Goal: Task Accomplishment & Management: Complete application form

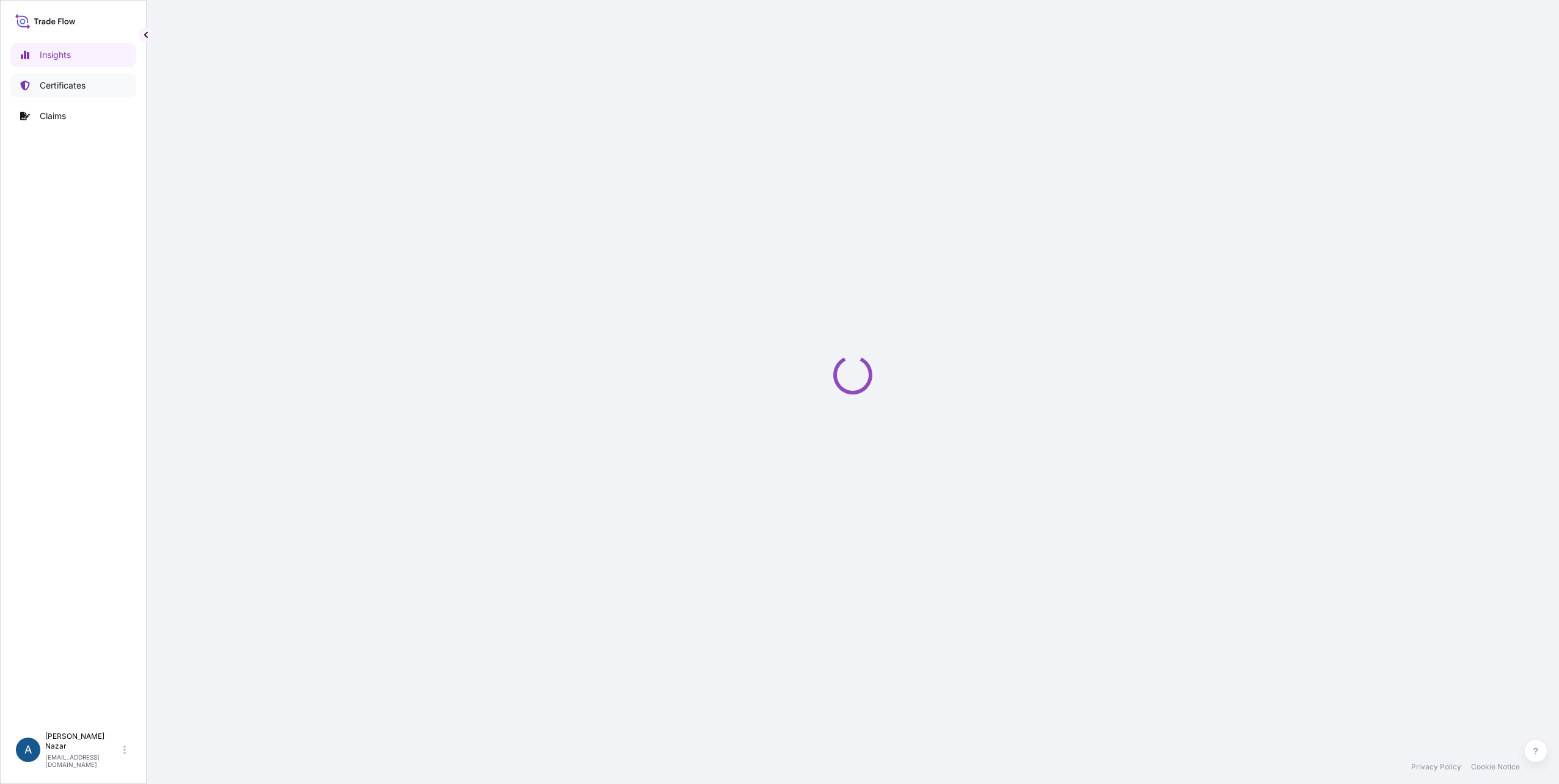
select select "2025"
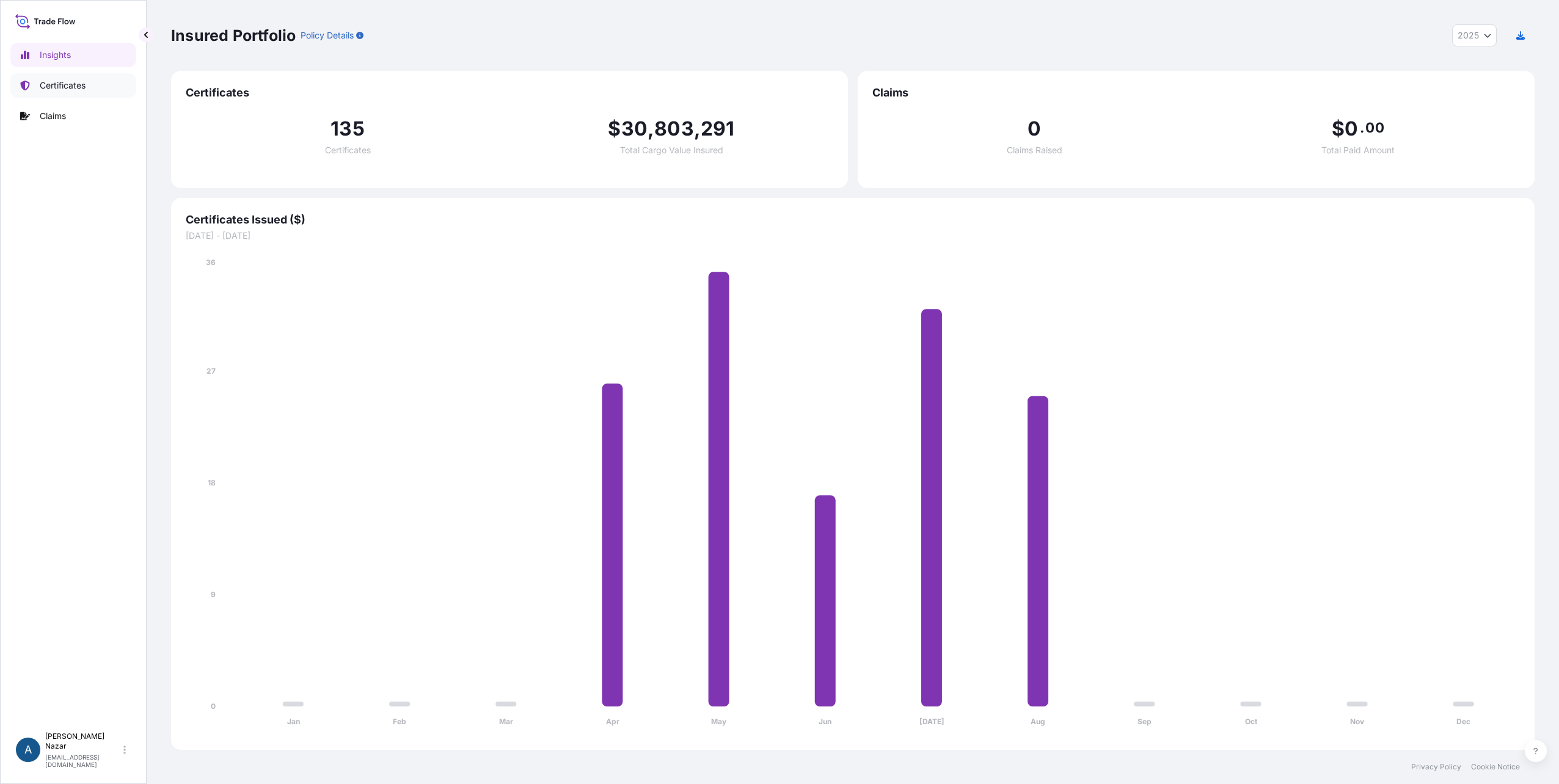
click at [69, 84] on p "Certificates" at bounding box center [62, 86] width 46 height 12
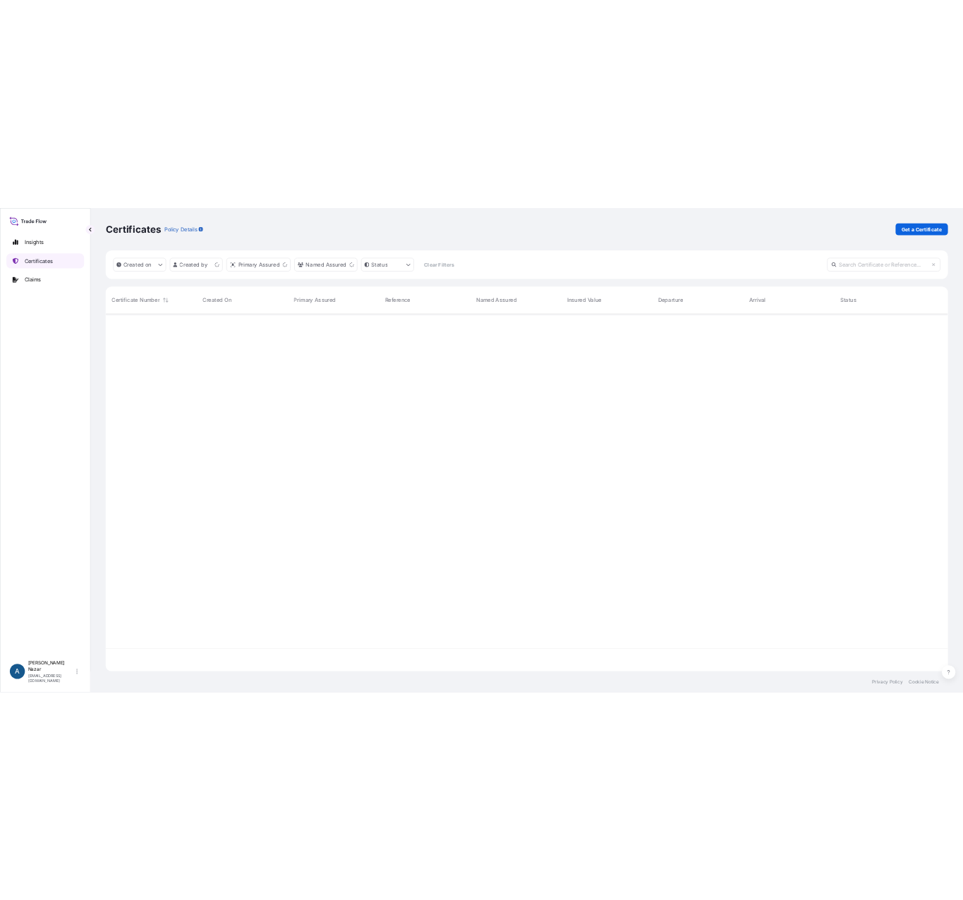
scroll to position [666, 1564]
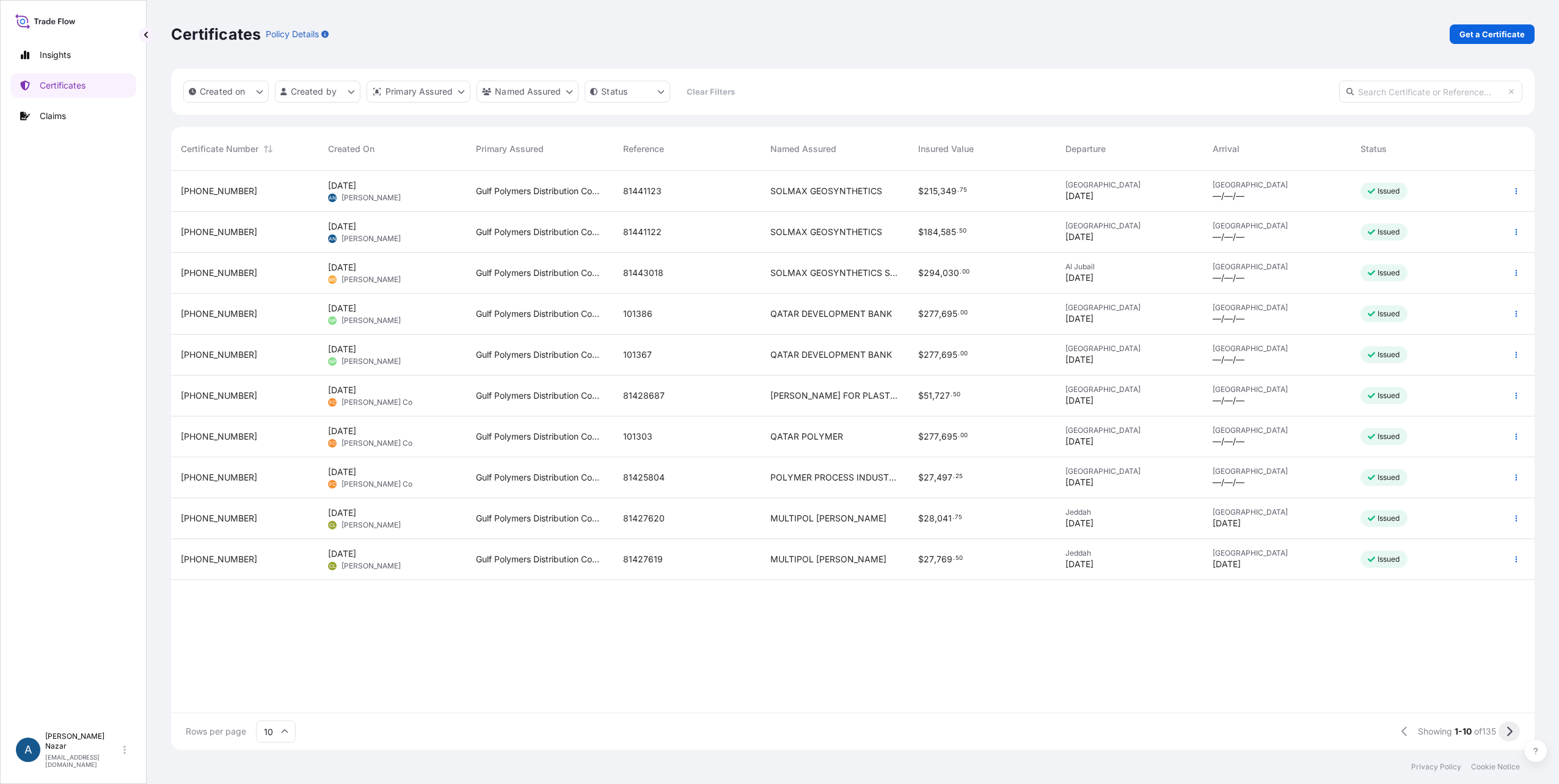
click at [1511, 733] on icon at bounding box center [1510, 731] width 5 height 10
click at [1505, 731] on icon at bounding box center [1509, 731] width 7 height 11
click at [1388, 731] on button at bounding box center [1397, 731] width 22 height 20
click at [1395, 736] on icon at bounding box center [1399, 731] width 7 height 11
click at [1512, 190] on icon "button" at bounding box center [1516, 191] width 7 height 7
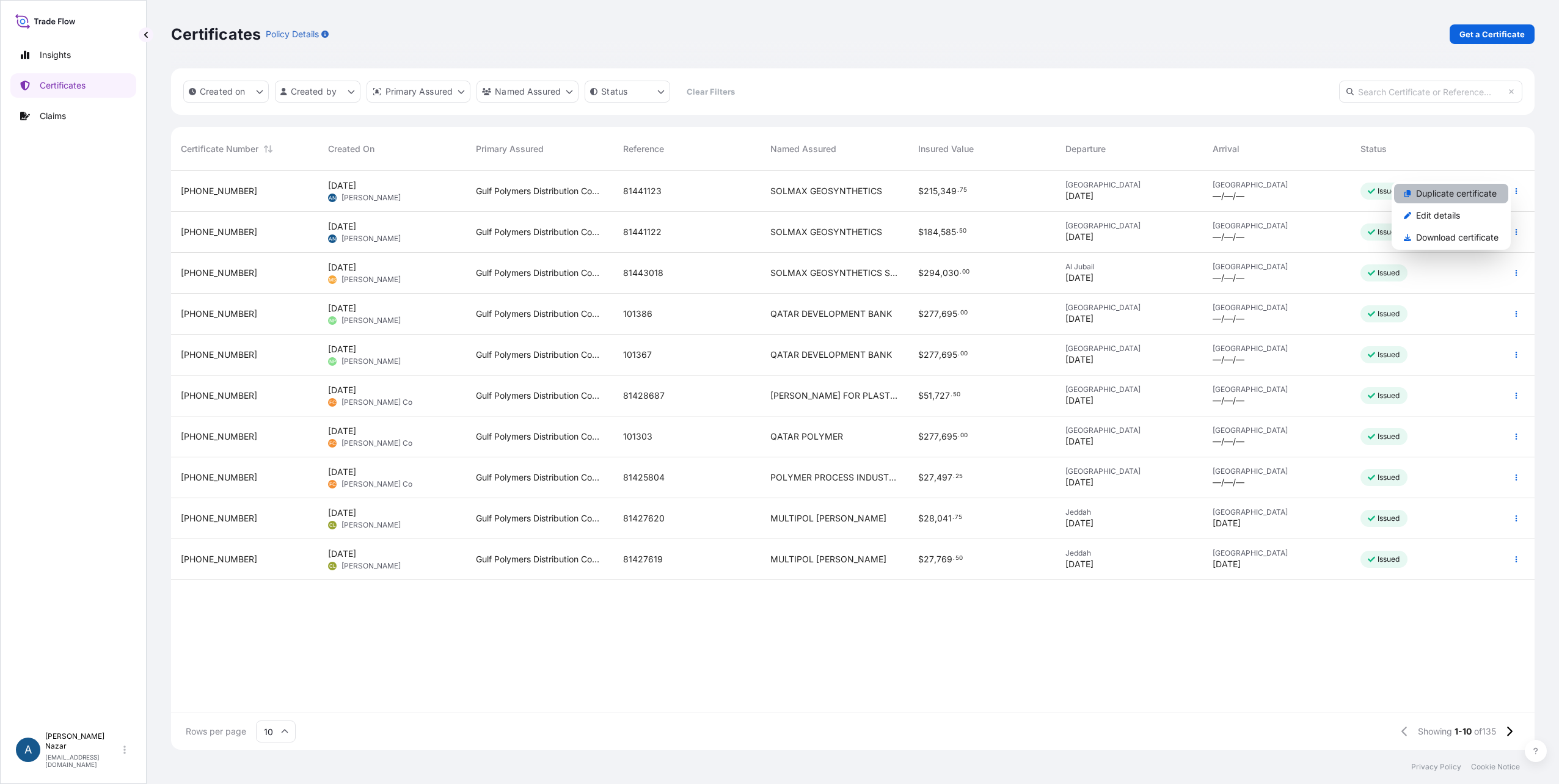
click at [1440, 196] on p "Duplicate certificate" at bounding box center [1456, 194] width 81 height 12
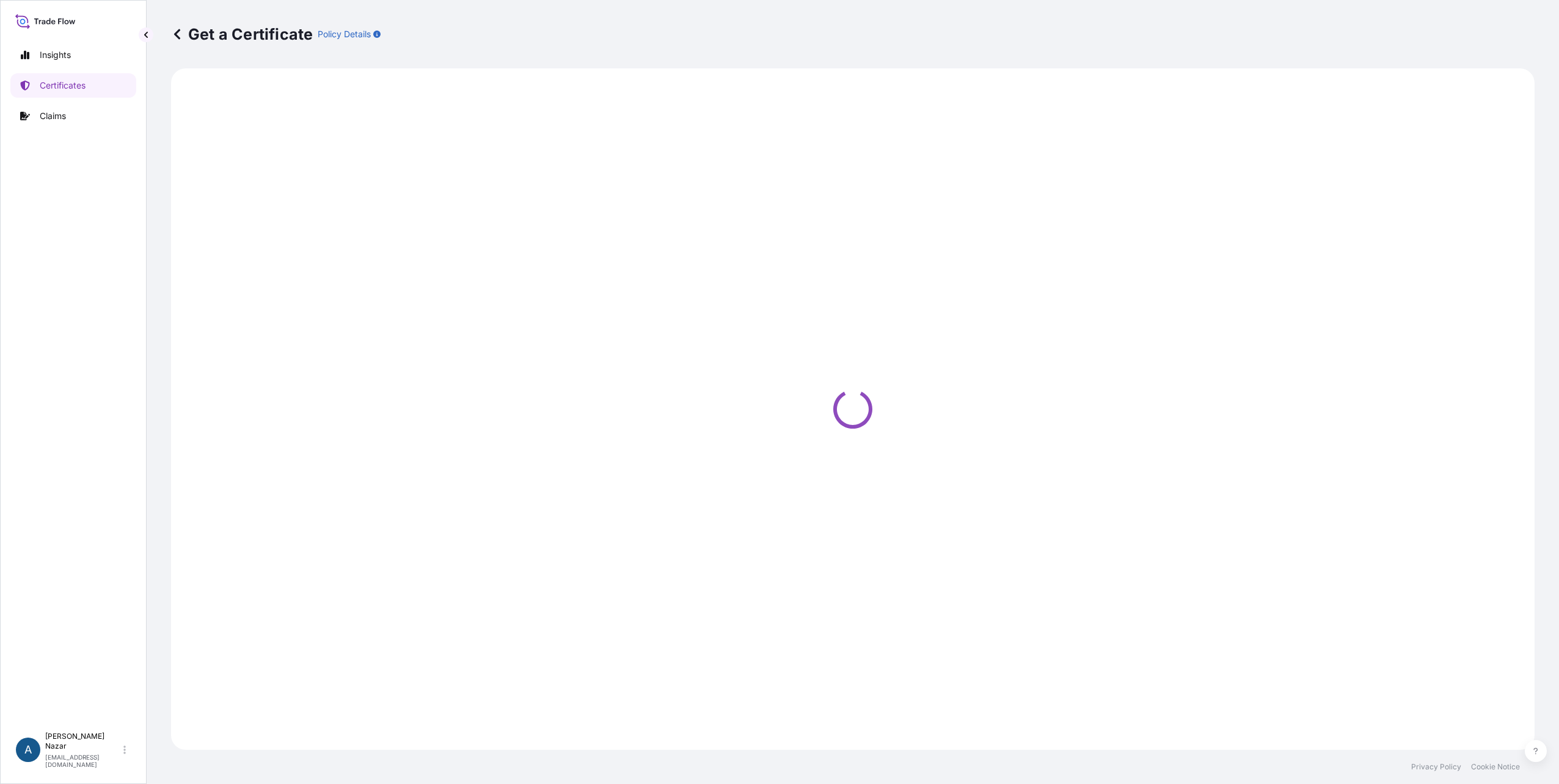
select select "Sea"
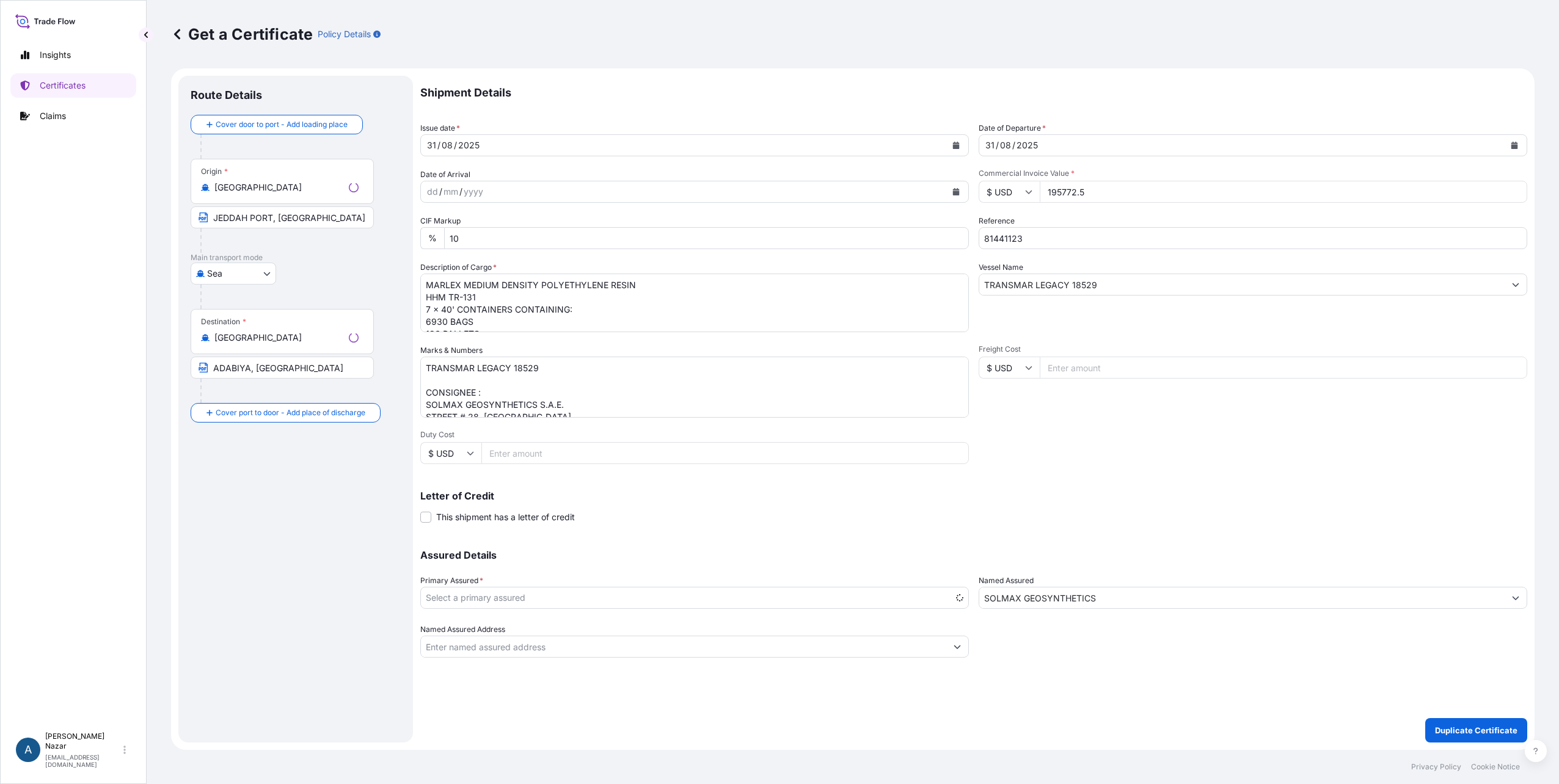
select select "31643"
click at [956, 146] on icon "Calendar" at bounding box center [957, 145] width 7 height 7
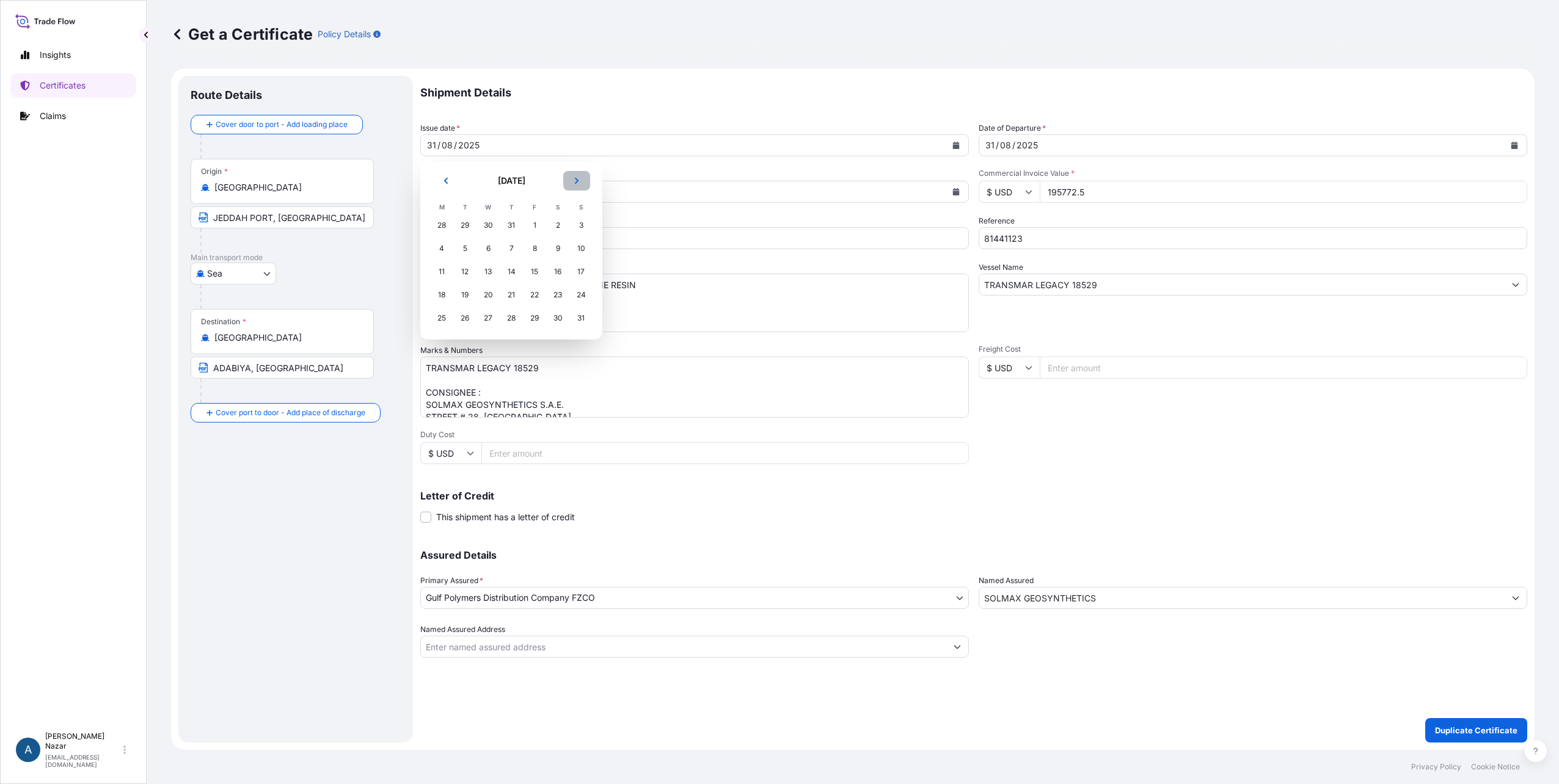
click at [571, 182] on button "Next" at bounding box center [577, 181] width 27 height 20
click at [467, 225] on div "2" at bounding box center [464, 225] width 22 height 22
click at [1512, 143] on icon "Calendar" at bounding box center [1515, 145] width 7 height 7
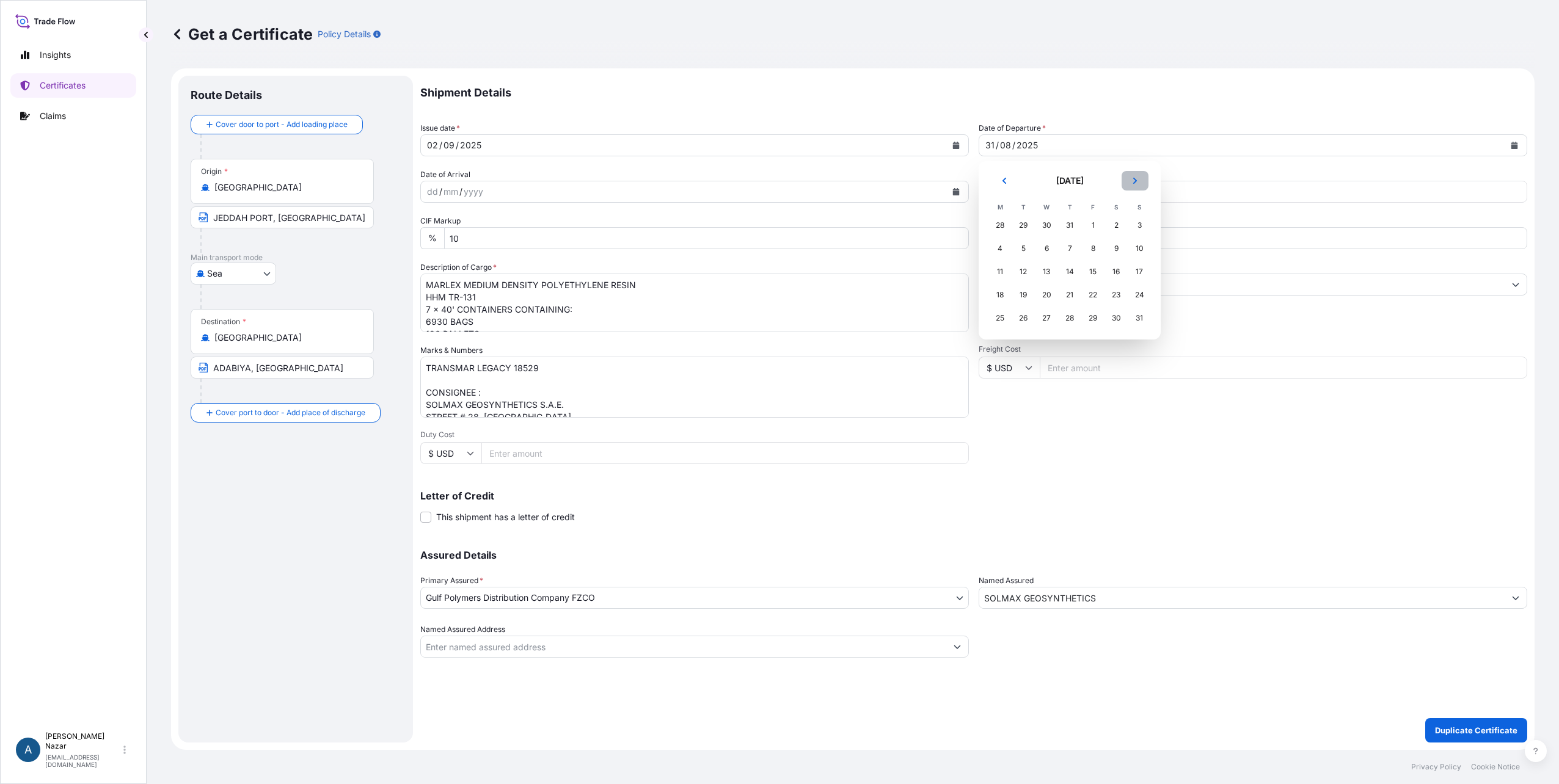
click at [1131, 182] on icon "Next" at bounding box center [1135, 181] width 7 height 7
click at [1026, 225] on div "2" at bounding box center [1022, 225] width 22 height 22
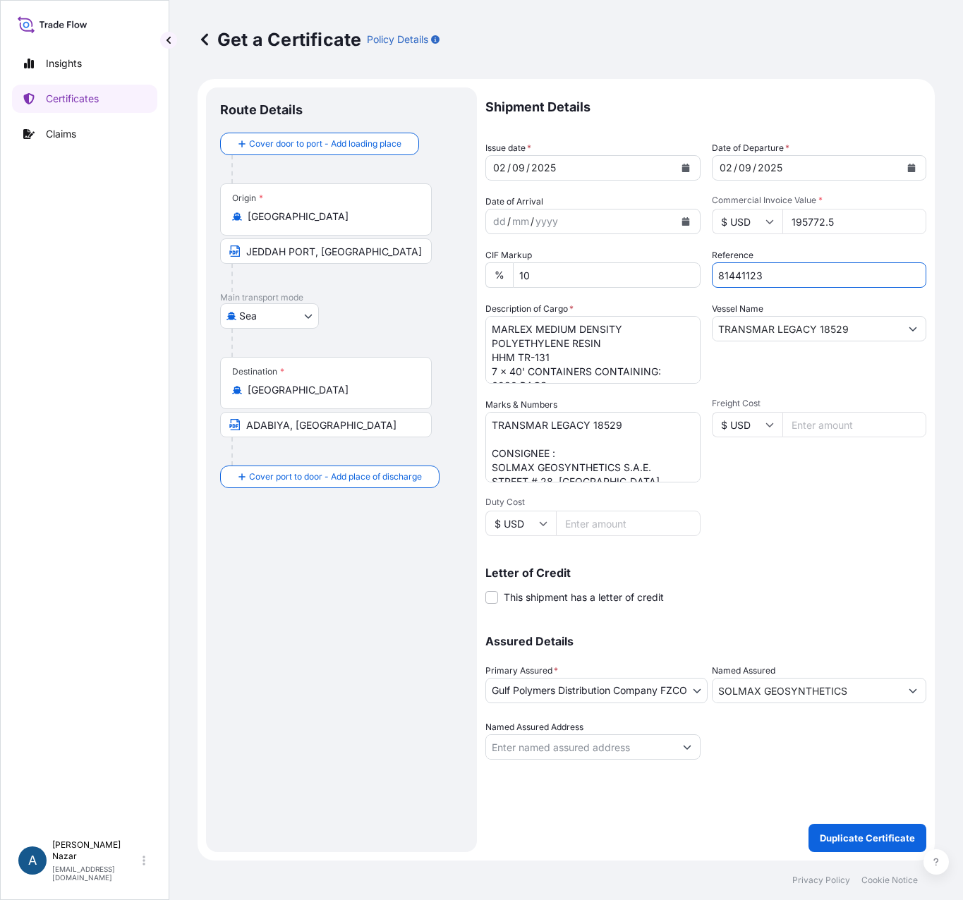
drag, startPoint x: 770, startPoint y: 279, endPoint x: 691, endPoint y: 273, distance: 78.5
click at [691, 273] on div "Shipment Details Issue date * [DATE] Date of Departure * [DATE] Date of Arrival…" at bounding box center [705, 423] width 441 height 672
paste input "5800"
type input "81445800"
drag, startPoint x: 843, startPoint y: 223, endPoint x: 790, endPoint y: 216, distance: 53.4
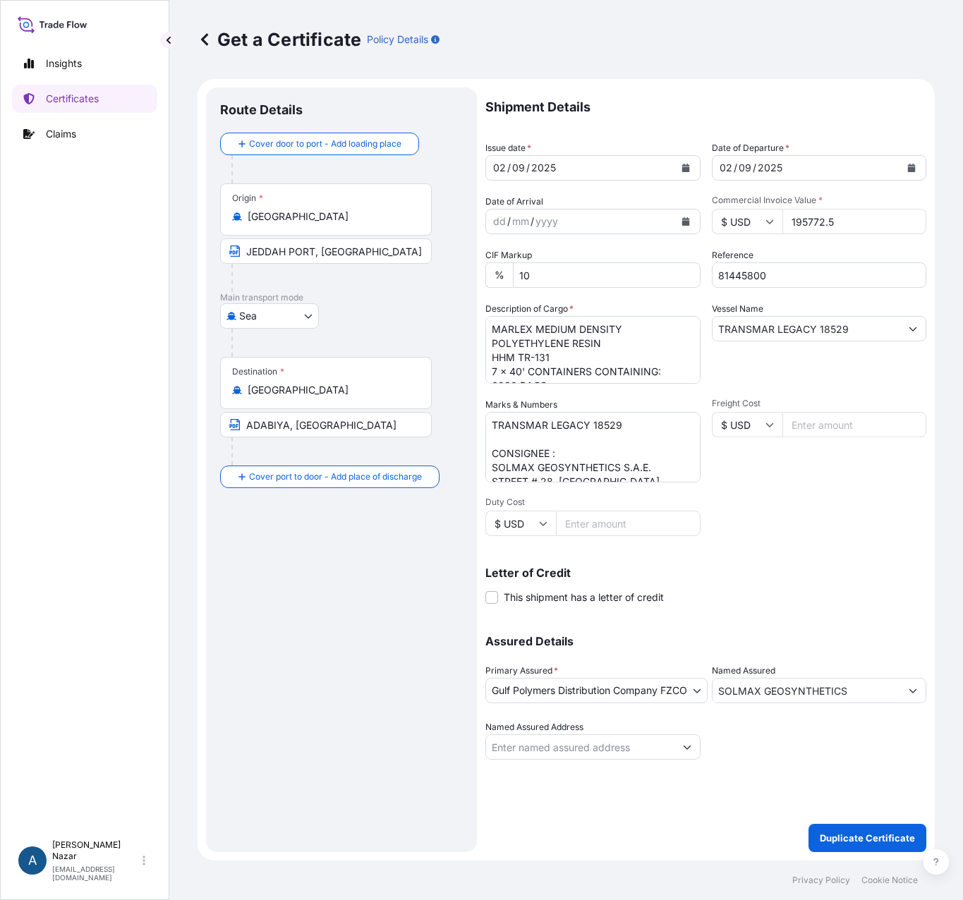
click at [790, 216] on input "195772.5" at bounding box center [854, 221] width 145 height 25
paste input "470250.00"
type input "470250.00"
click at [522, 337] on textarea "MARLEX MEDIUM DENSITY POLYETHYLENE RESIN HHM TR-131 7 x 40' CONTAINERS CONTAINI…" at bounding box center [592, 350] width 215 height 68
paste textarea "MARLEX POLYPROPYLENE RESIN HGX-030 SP"
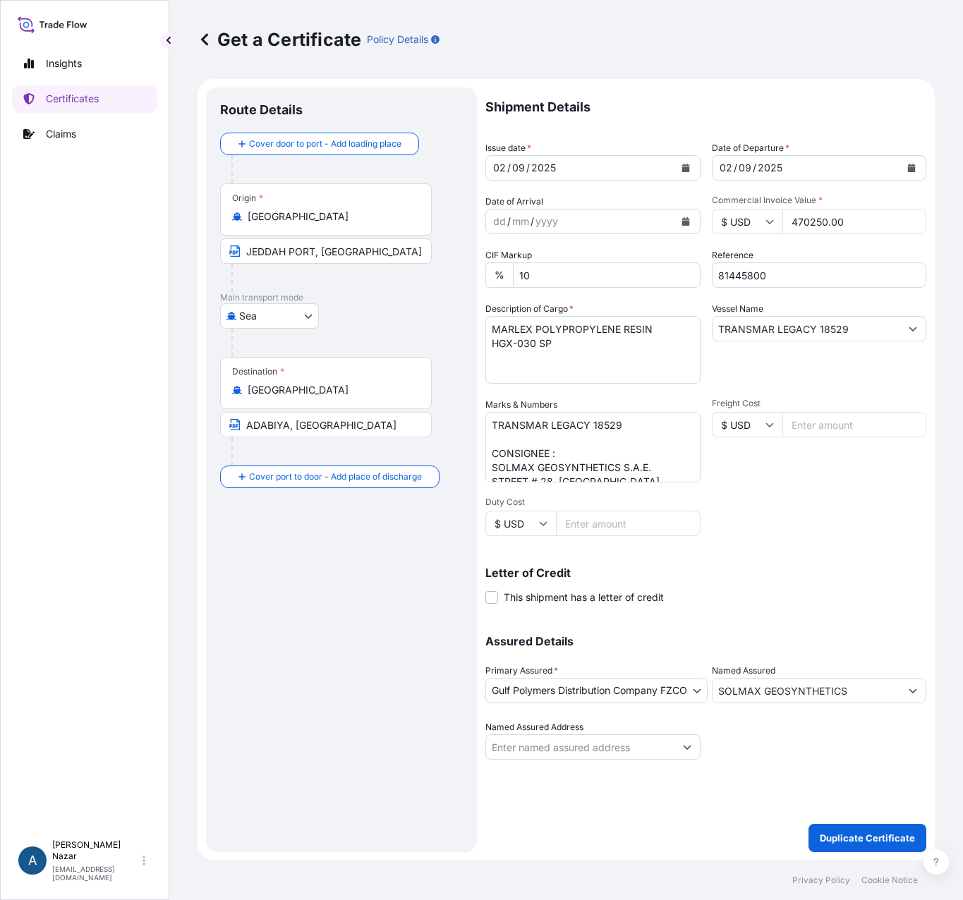
click at [495, 359] on textarea "MARLEX MEDIUM DENSITY POLYETHYLENE RESIN HHM TR-131 7 x 40' CONTAINERS CONTAINI…" at bounding box center [592, 350] width 215 height 68
paste textarea "20 x 40' CONTAINERS CONTAINING:"
click at [497, 370] on textarea "MARLEX MEDIUM DENSITY POLYETHYLENE RESIN HHM TR-131 7 x 40' CONTAINERS CONTAINI…" at bounding box center [592, 350] width 215 height 68
paste textarea "19800 BAGS 360 PALLETS 55 BAGS ON EACH PALLET - 25 KGS NET EACH BAG COUNTRY OF …"
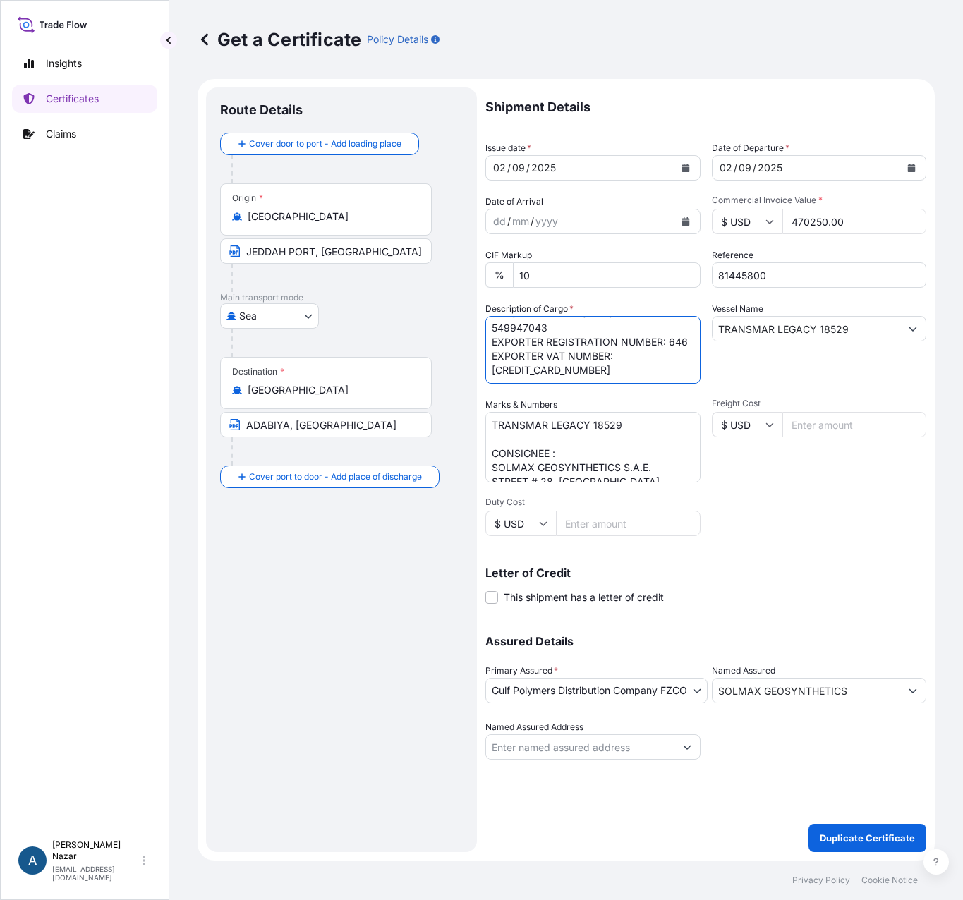
type textarea "MARLEX POLYPROPYLENE RESIN HGX-030 SP 20 x 40' CONTAINERS CONTAINING: 19800 BAG…"
drag, startPoint x: 849, startPoint y: 323, endPoint x: 710, endPoint y: 327, distance: 139.1
click at [710, 327] on div "Shipment Details Issue date * [DATE] Date of Departure * [DATE] Date of Arrival…" at bounding box center [705, 423] width 441 height 672
paste input "SEASPAN [GEOGRAPHIC_DATA] 536S"
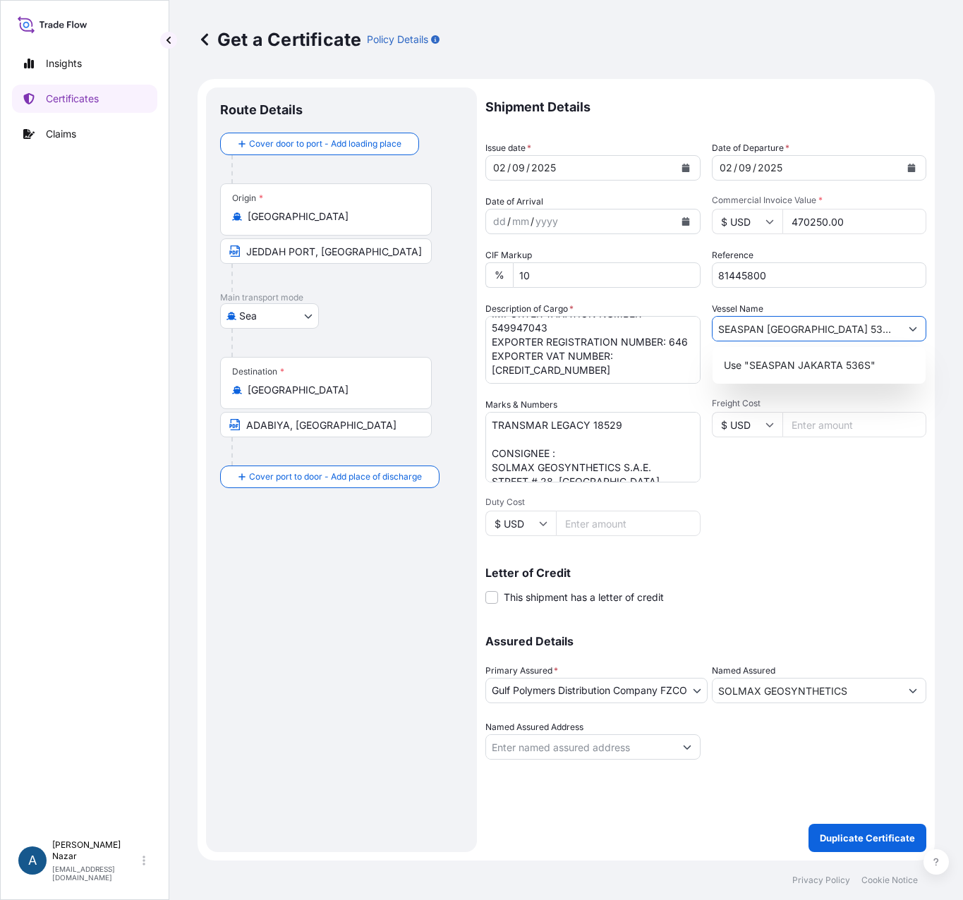
type input "SEASPAN [GEOGRAPHIC_DATA] 536S"
click at [509, 468] on textarea "TRANSMAR LEGACY 18529 CONSIGNEE : SOLMAX GEOSYNTHETICS S.A.E. STREET # 28, [GEO…" at bounding box center [592, 447] width 215 height 71
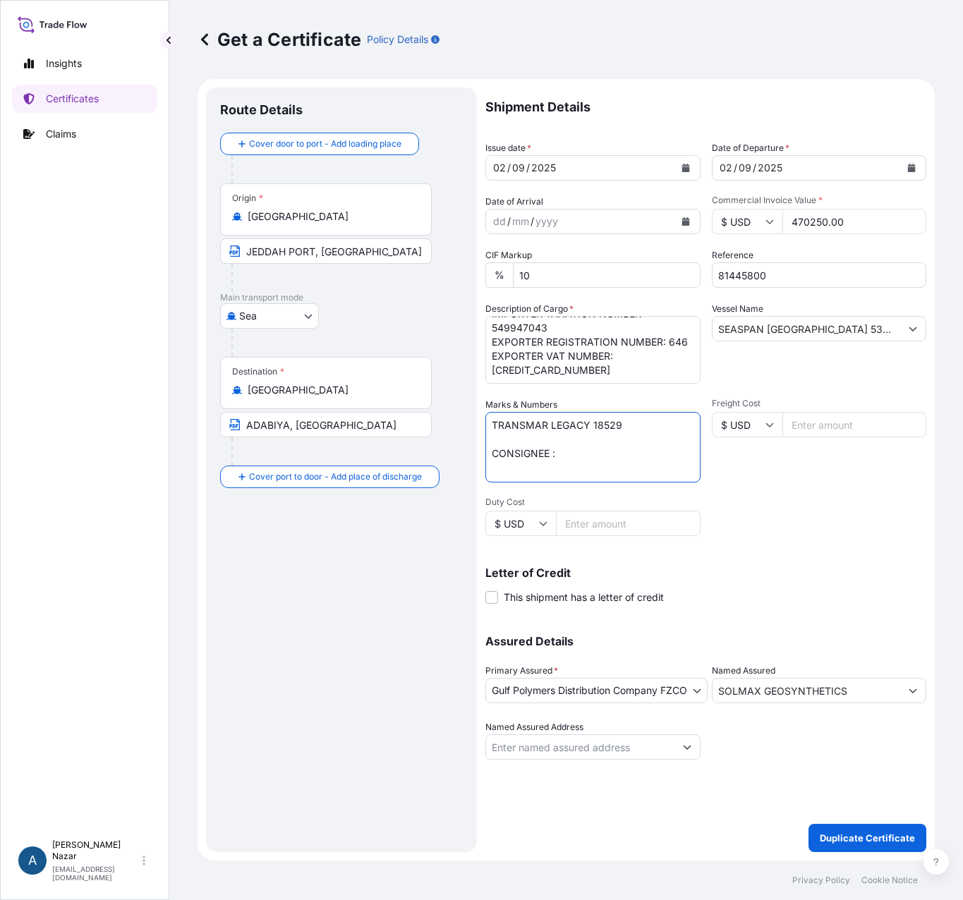
scroll to position [0, 0]
paste textarea "[PERSON_NAME] FOR PLASTICS AL ABBSSAH, [PERSON_NAME], [GEOGRAPHIC_DATA], [GEOGR…"
drag, startPoint x: 631, startPoint y: 424, endPoint x: 397, endPoint y: 449, distance: 235.6
click at [397, 449] on form "Route Details Cover door to port - Add loading place Place of loading Road / [G…" at bounding box center [566, 470] width 737 height 782
drag, startPoint x: 847, startPoint y: 328, endPoint x: 507, endPoint y: 339, distance: 340.3
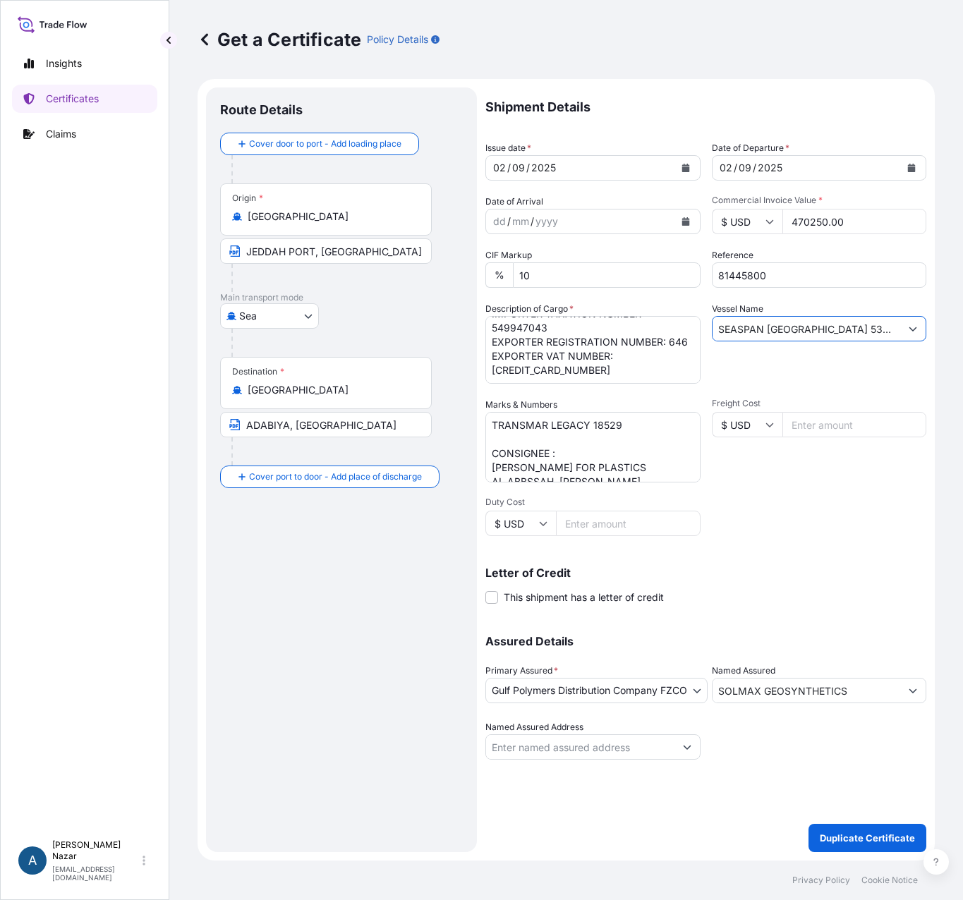
click at [507, 339] on div "Shipment Details Issue date * [DATE] Date of Departure * [DATE] Date of Arrival…" at bounding box center [705, 423] width 441 height 672
click at [624, 423] on textarea "TRANSMAR LEGACY 18529 CONSIGNEE : SOLMAX GEOSYNTHETICS S.A.E. STREET # 28, [GEO…" at bounding box center [592, 447] width 215 height 71
drag, startPoint x: 625, startPoint y: 425, endPoint x: 327, endPoint y: 385, distance: 301.3
click at [327, 385] on form "Route Details Cover door to port - Add loading place Place of loading Road / [G…" at bounding box center [566, 470] width 737 height 782
paste textarea "SEASPAN [GEOGRAPHIC_DATA] 536S"
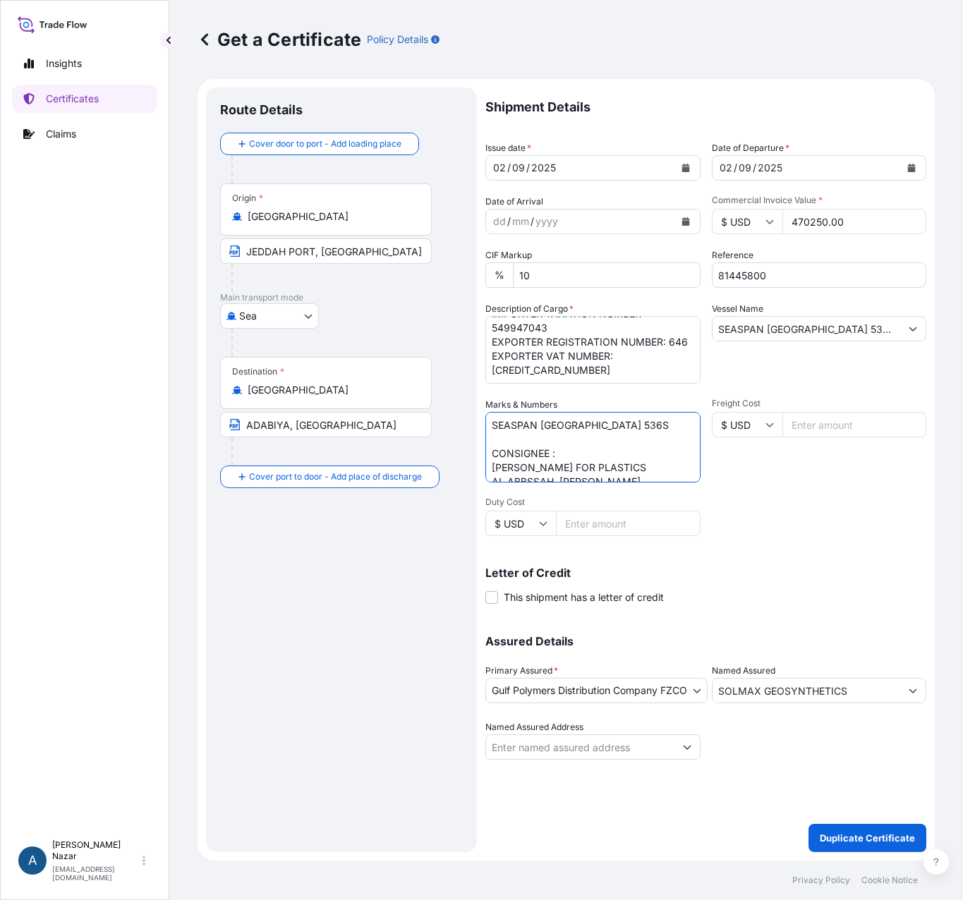
type textarea "SEASPAN [GEOGRAPHIC_DATA] 536S CONSIGNEE : [PERSON_NAME] FOR PLASTICS AL ABBSSA…"
click at [793, 555] on div "Letter of Credit This shipment has a letter of credit Letter of credit * Letter…" at bounding box center [705, 577] width 441 height 54
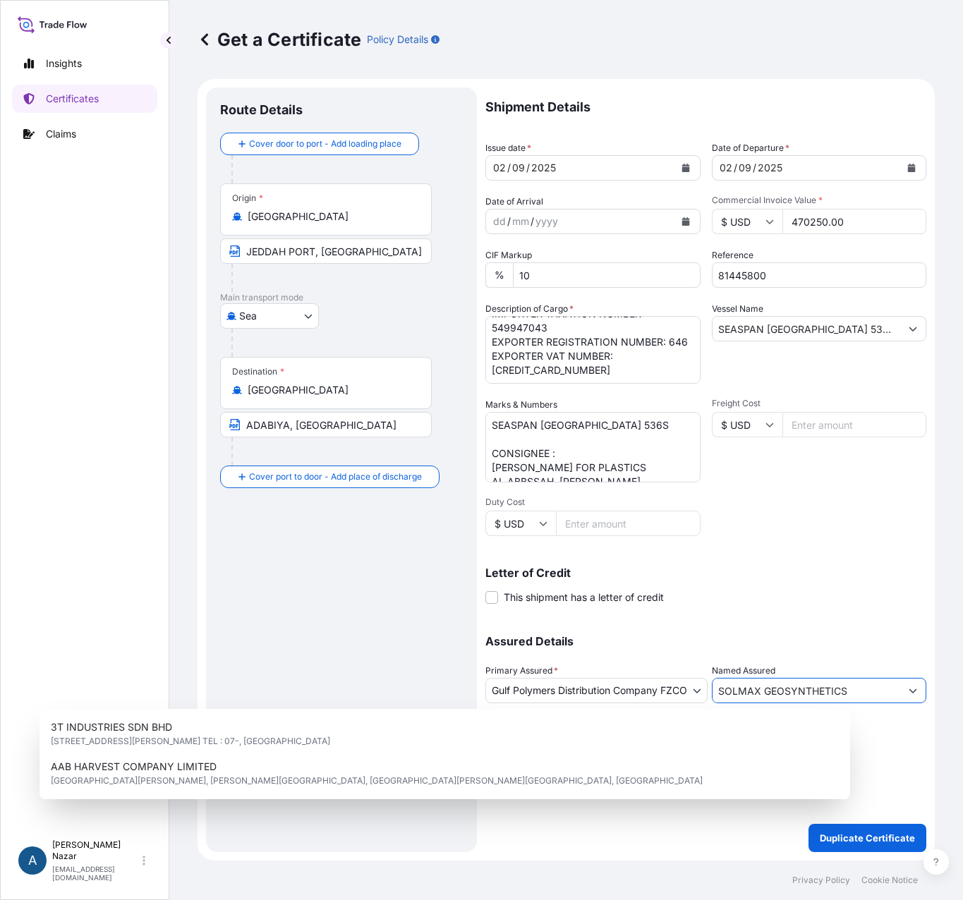
drag, startPoint x: 854, startPoint y: 686, endPoint x: 696, endPoint y: 676, distance: 159.1
click at [696, 676] on div "Assured Details Primary Assured * Gulf Polymers Distribution Company FZCO Saudi…" at bounding box center [705, 689] width 441 height 141
paste input "[PERSON_NAME] FOR PLASTICS"
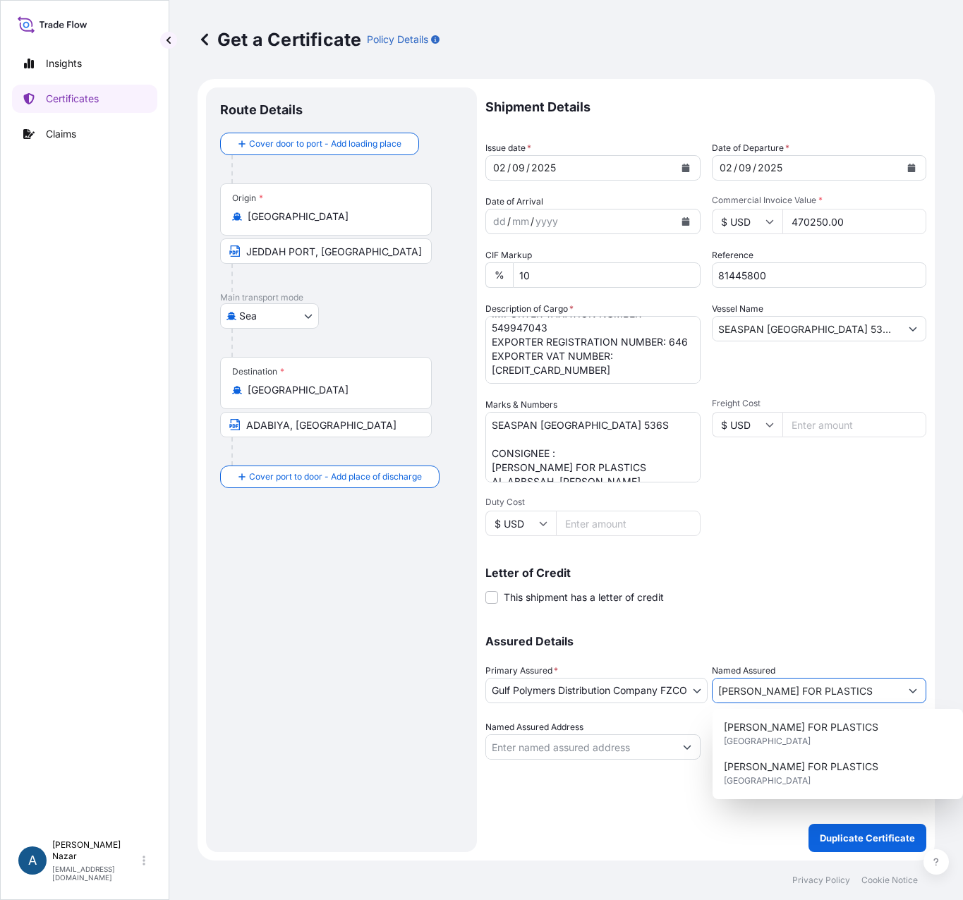
type input "[PERSON_NAME] FOR PLASTICS"
click at [782, 631] on div "Assured Details Primary Assured * Gulf Polymers Distribution Company FZCO Saudi…" at bounding box center [705, 689] width 441 height 141
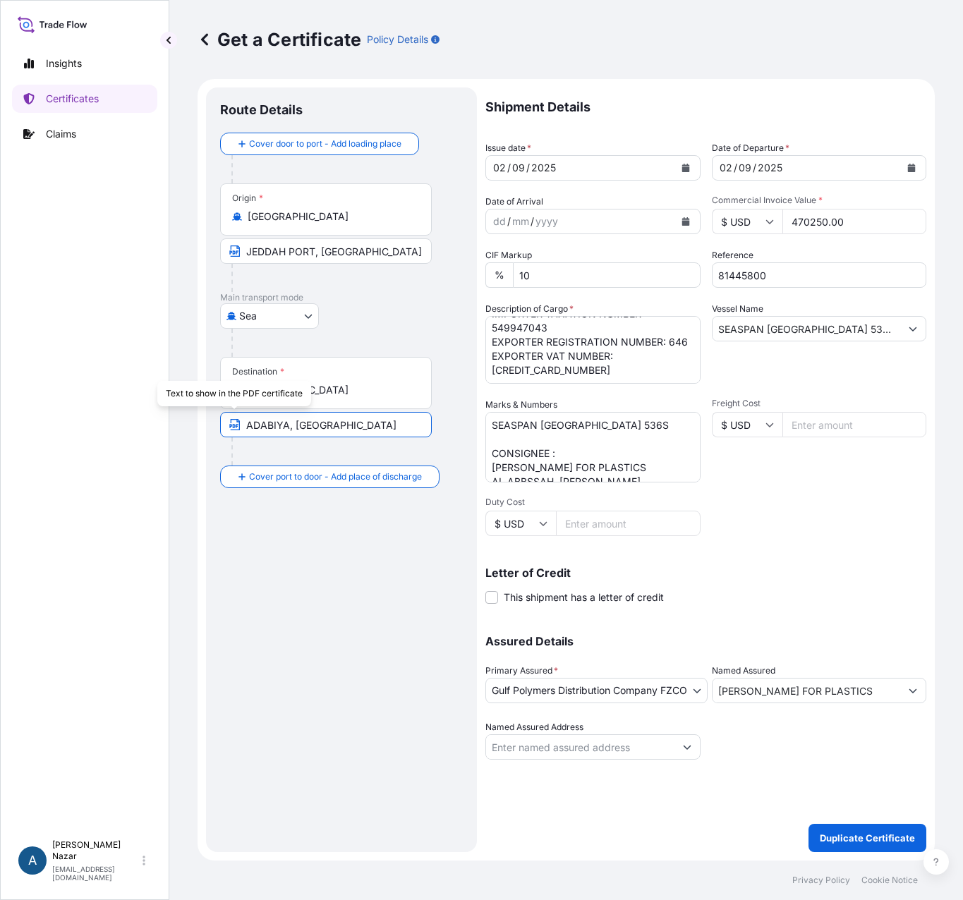
drag, startPoint x: 288, startPoint y: 424, endPoint x: 231, endPoint y: 423, distance: 56.5
click at [231, 423] on span "ADABIYA, [GEOGRAPHIC_DATA]" at bounding box center [326, 424] width 212 height 25
paste input "LEXANDRIA PORT"
type input "[GEOGRAPHIC_DATA], [GEOGRAPHIC_DATA]"
click at [243, 576] on div "Route Details Cover door to port - Add loading place Place of loading Road / [G…" at bounding box center [341, 470] width 243 height 737
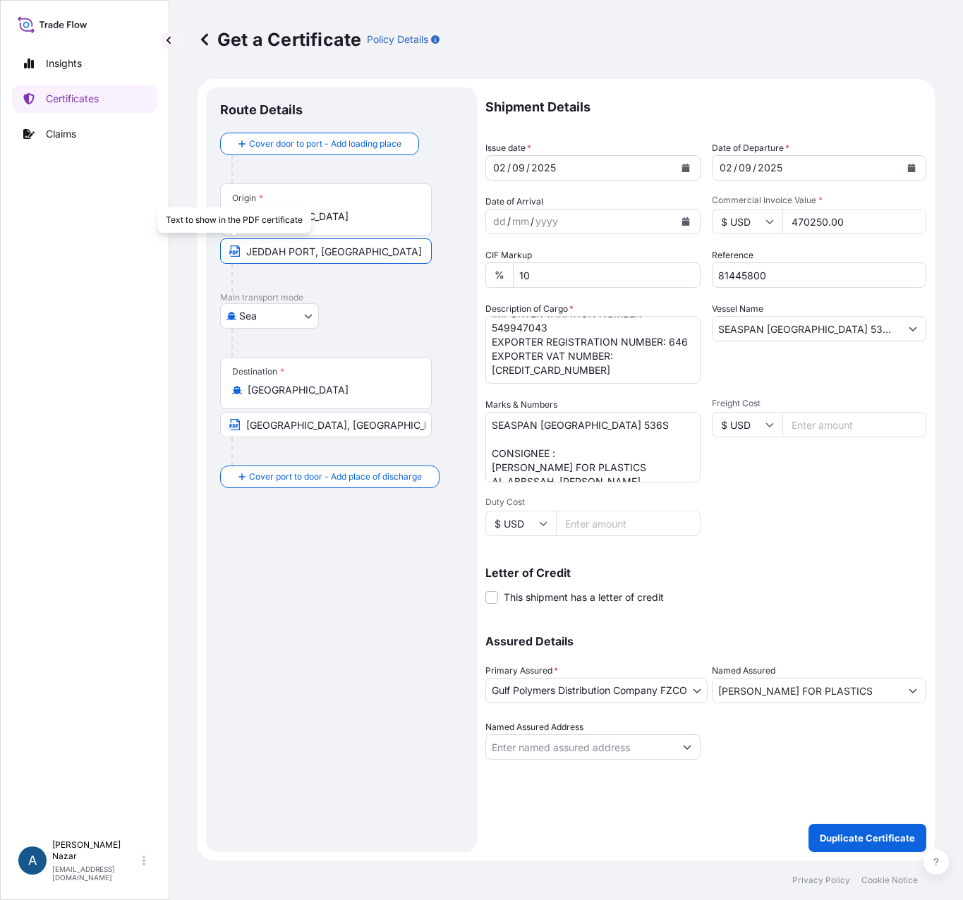
drag, startPoint x: 315, startPoint y: 249, endPoint x: 227, endPoint y: 240, distance: 88.0
click at [227, 240] on input "JEDDAH PORT, [GEOGRAPHIC_DATA]" at bounding box center [326, 250] width 212 height 25
paste input "UBAIL"
type input "JUBAIL PORT, [GEOGRAPHIC_DATA]"
click at [318, 629] on div "Route Details Cover door to port - Add loading place Place of loading Road / [G…" at bounding box center [341, 470] width 243 height 737
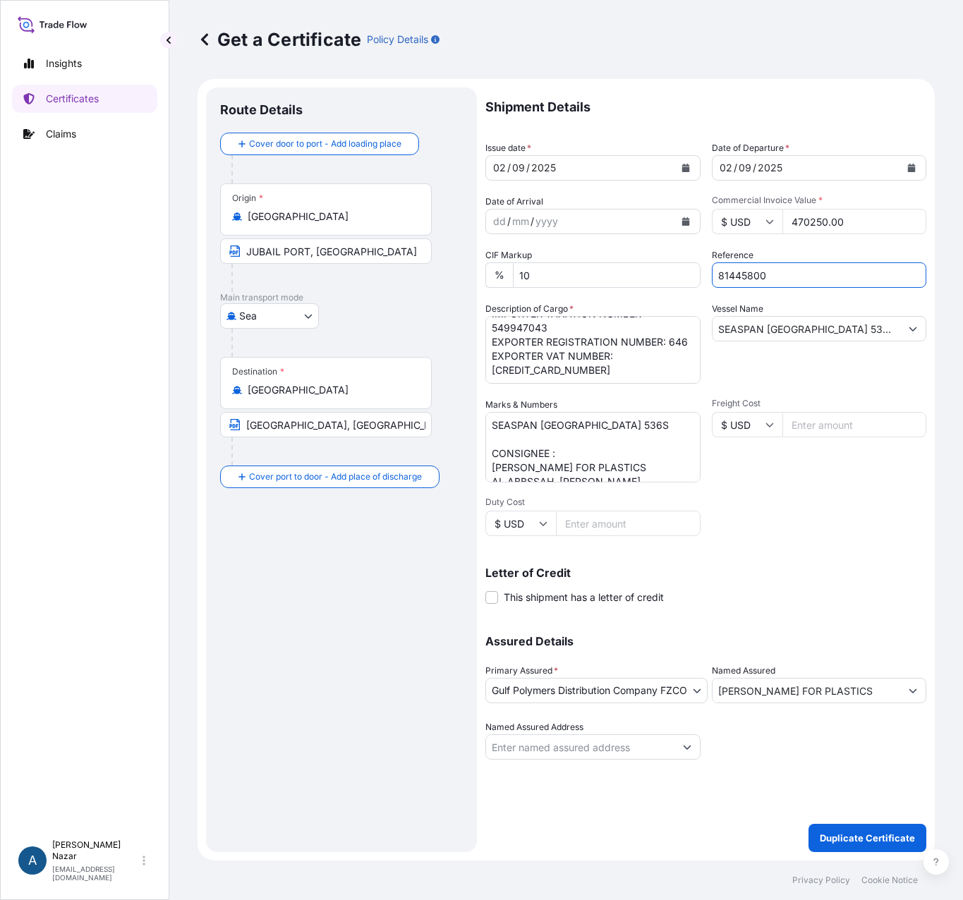
drag, startPoint x: 748, startPoint y: 267, endPoint x: 701, endPoint y: 265, distance: 47.3
click at [701, 265] on div "Shipment Details Issue date * [DATE] Date of Departure * [DATE] Date of Arrival…" at bounding box center [705, 423] width 441 height 672
click at [864, 837] on p "Duplicate Certificate" at bounding box center [867, 838] width 95 height 14
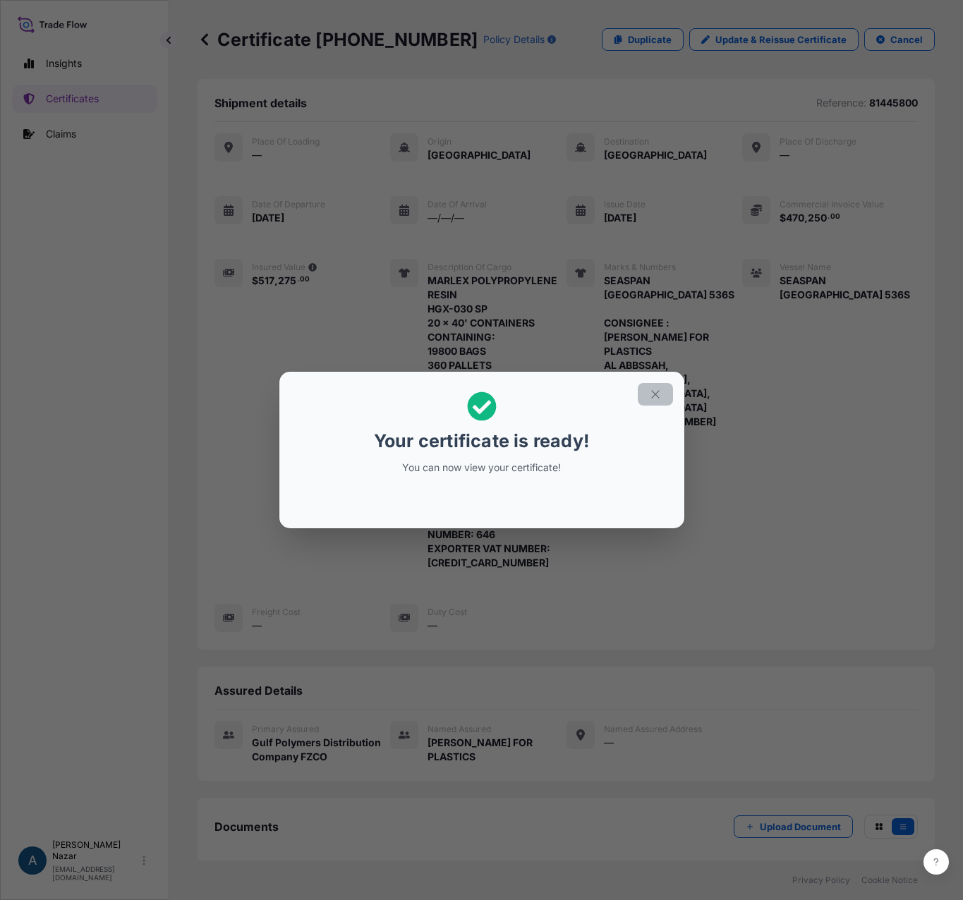
click at [655, 396] on icon "button" at bounding box center [655, 394] width 13 height 13
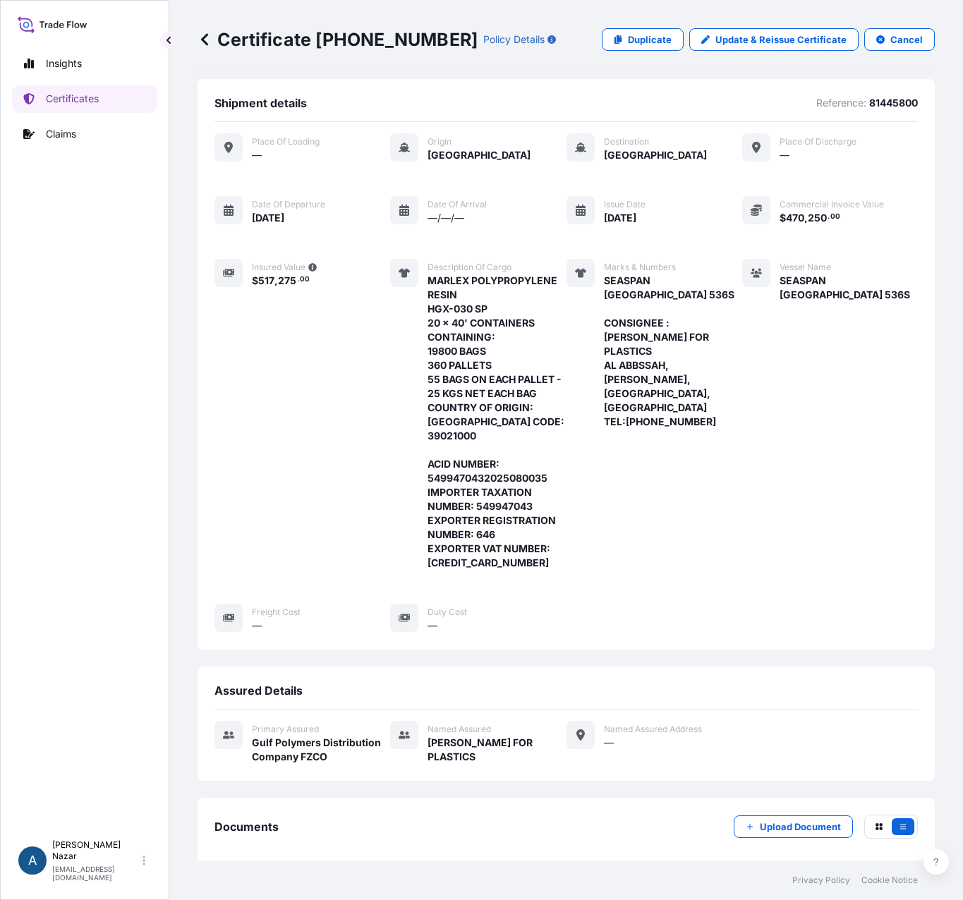
scroll to position [157, 0]
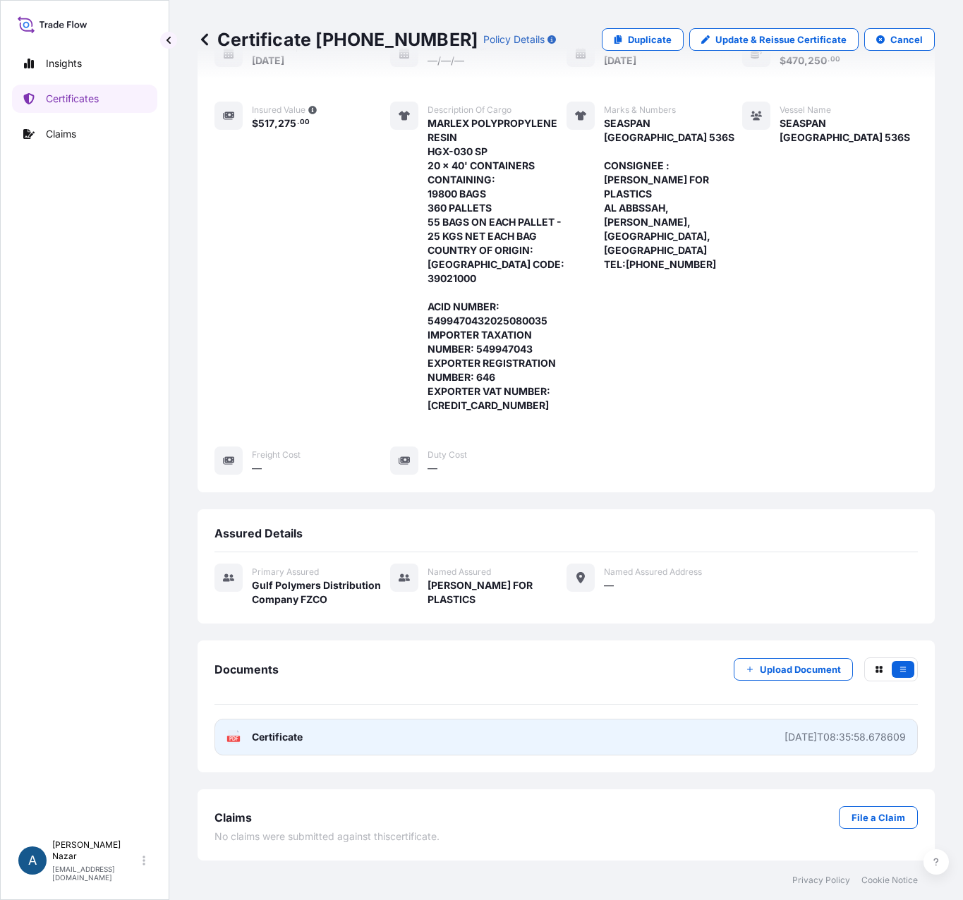
click at [289, 735] on span "Certificate" at bounding box center [277, 737] width 51 height 14
